Goal: Task Accomplishment & Management: Use online tool/utility

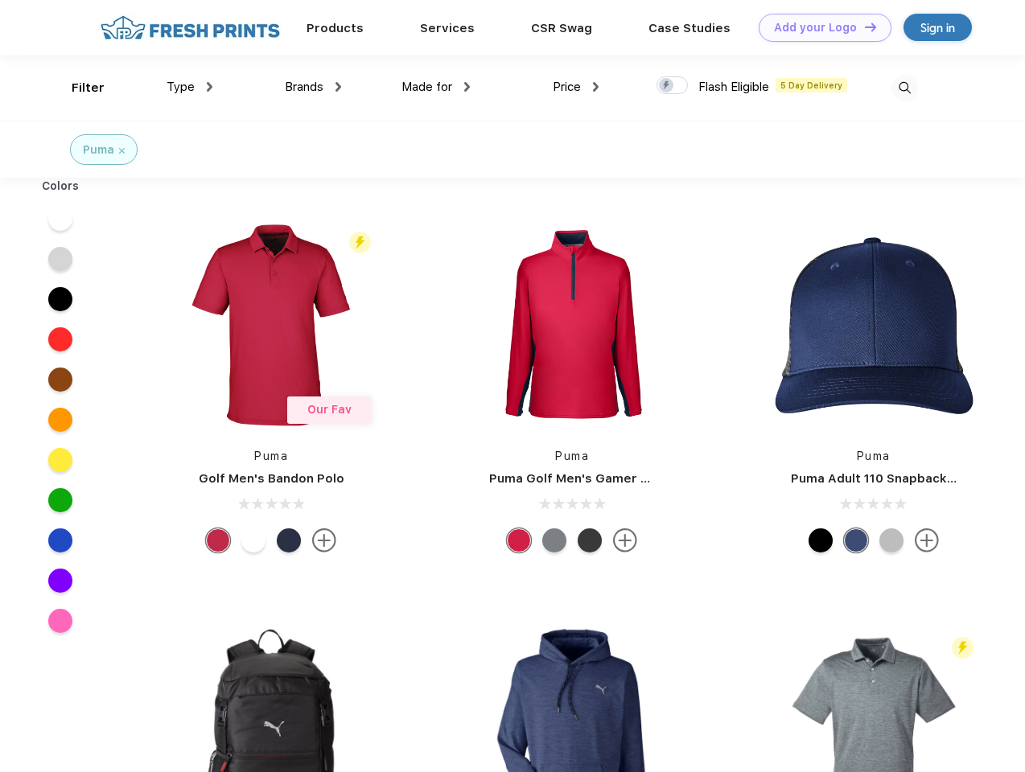
click at [819, 27] on link "Add your Logo Design Tool" at bounding box center [824, 28] width 133 height 28
click at [0, 0] on div "Design Tool" at bounding box center [0, 0] width 0 height 0
click at [863, 27] on link "Add your Logo Design Tool" at bounding box center [824, 28] width 133 height 28
click at [77, 88] on div "Filter" at bounding box center [88, 88] width 33 height 18
click at [190, 87] on span "Type" at bounding box center [180, 87] width 28 height 14
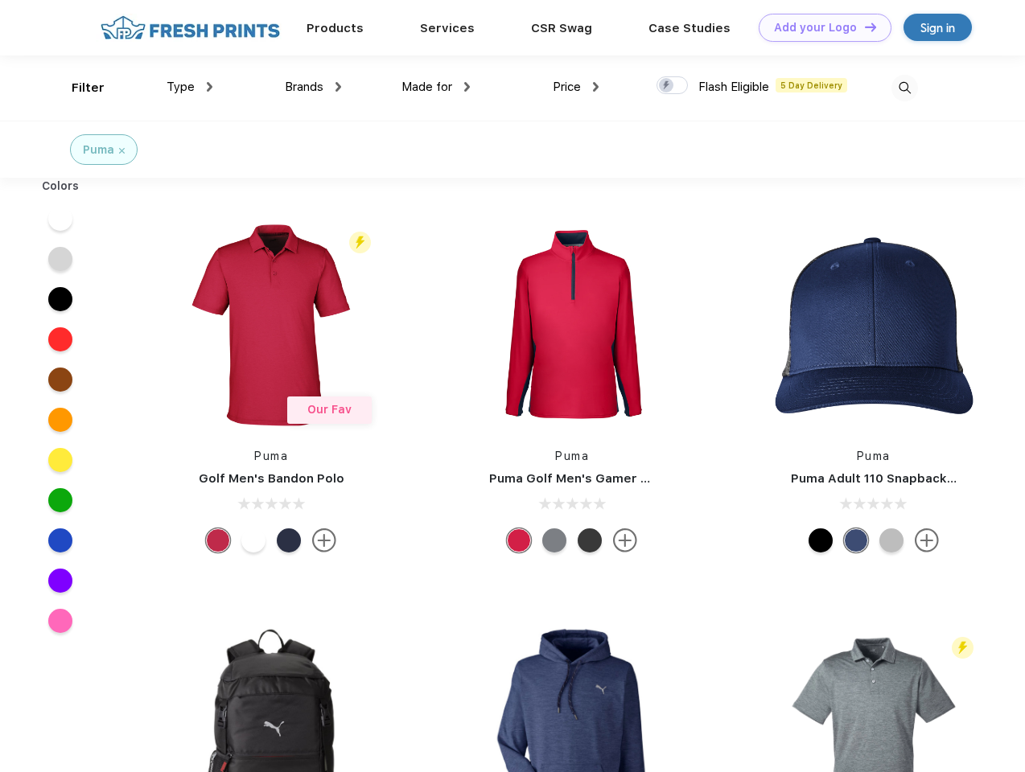
click at [313, 87] on span "Brands" at bounding box center [304, 87] width 39 height 14
click at [436, 87] on span "Made for" at bounding box center [426, 87] width 51 height 14
click at [576, 87] on span "Price" at bounding box center [567, 87] width 28 height 14
click at [672, 86] on div at bounding box center [671, 85] width 31 height 18
click at [667, 86] on input "checkbox" at bounding box center [661, 81] width 10 height 10
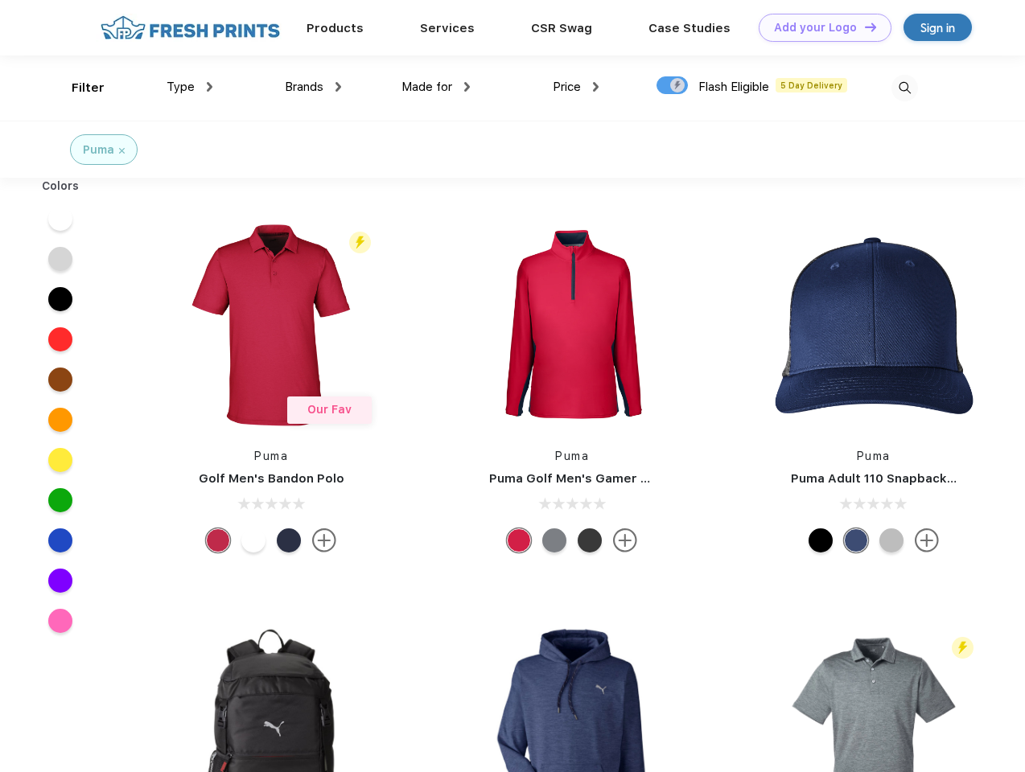
click at [904, 88] on img at bounding box center [904, 88] width 27 height 27
